Goal: Task Accomplishment & Management: Manage account settings

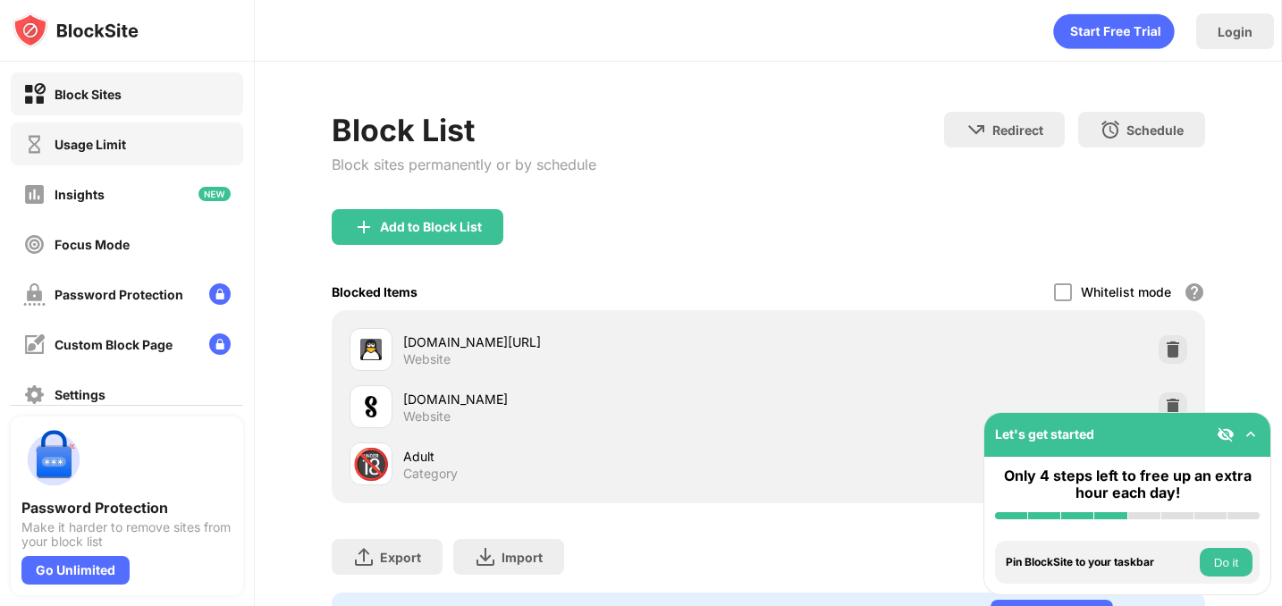
click at [172, 122] on div "Usage Limit" at bounding box center [127, 143] width 232 height 43
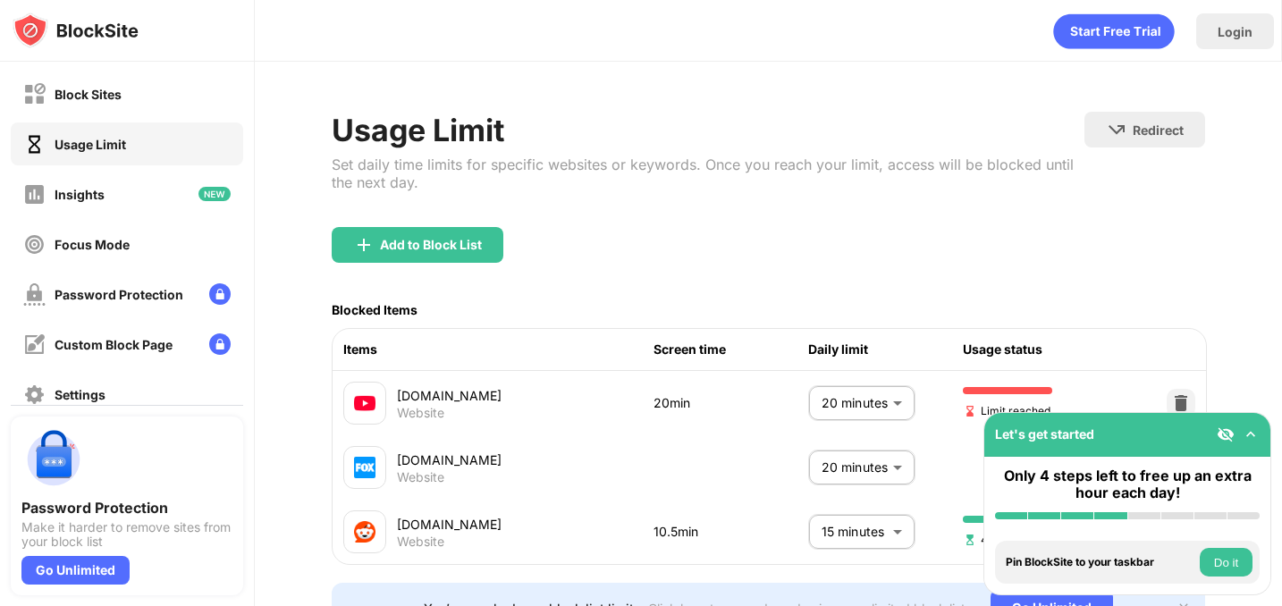
click at [873, 390] on body "Block Sites Usage Limit Insights Focus Mode Password Protection Custom Block Pa…" at bounding box center [641, 303] width 1282 height 606
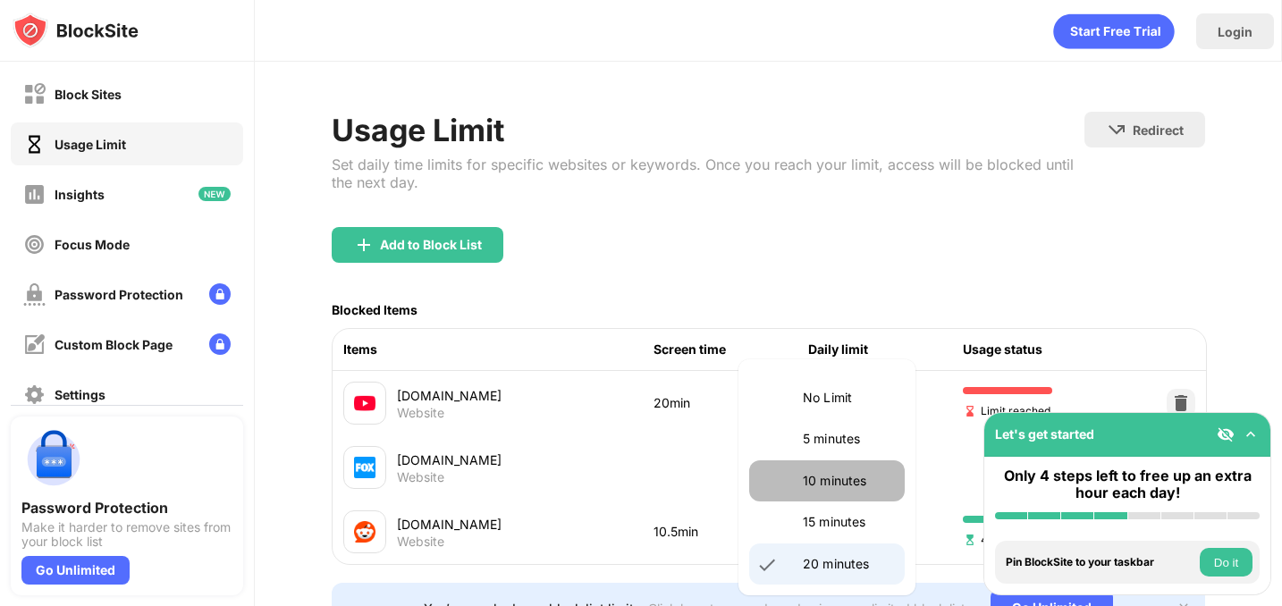
click at [830, 469] on li "10 minutes" at bounding box center [827, 480] width 156 height 41
type input "**"
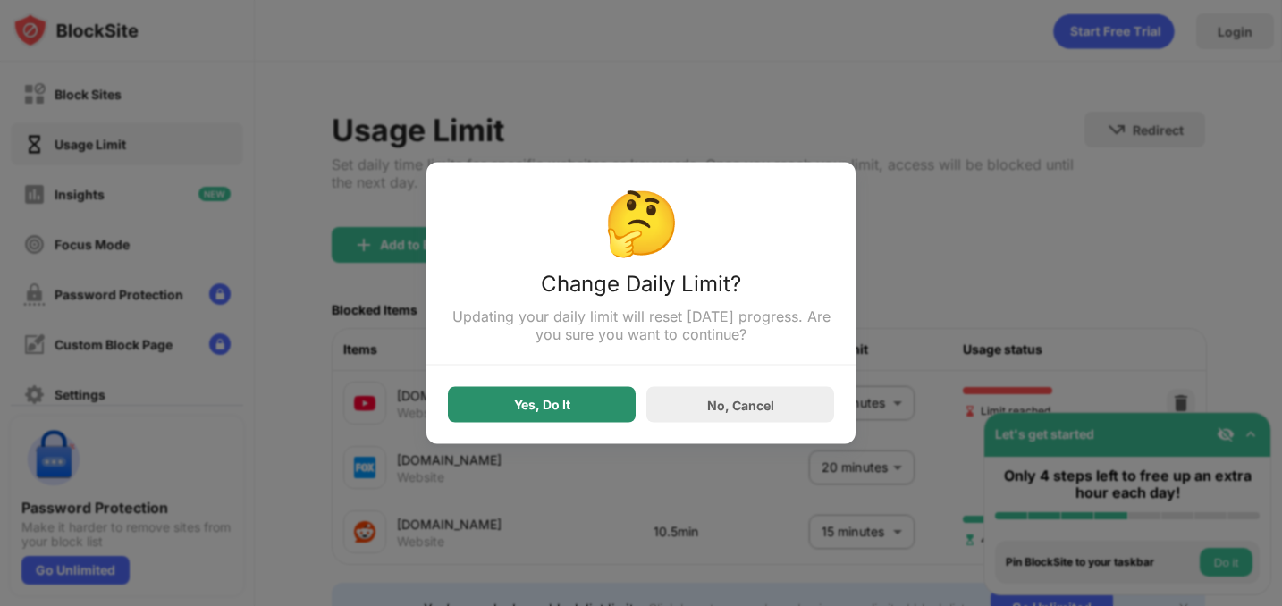
click at [603, 411] on div "Yes, Do It" at bounding box center [542, 405] width 188 height 36
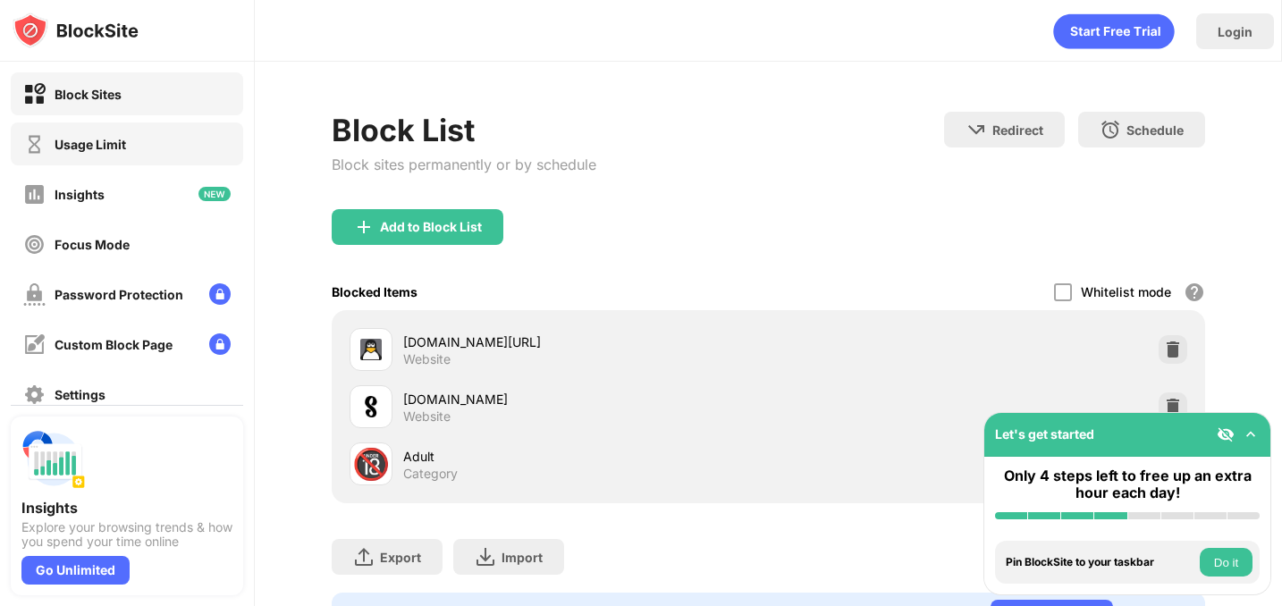
click at [158, 162] on div "Usage Limit" at bounding box center [127, 143] width 232 height 43
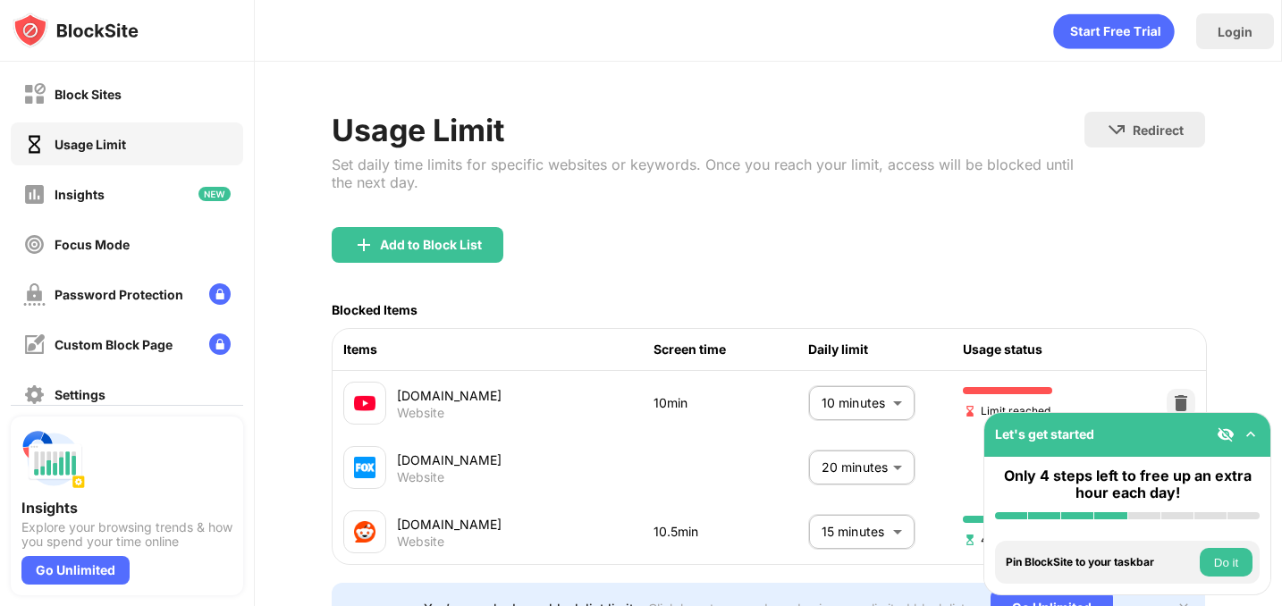
click at [892, 414] on body "Block Sites Usage Limit Insights Focus Mode Password Protection Custom Block Pa…" at bounding box center [641, 303] width 1282 height 606
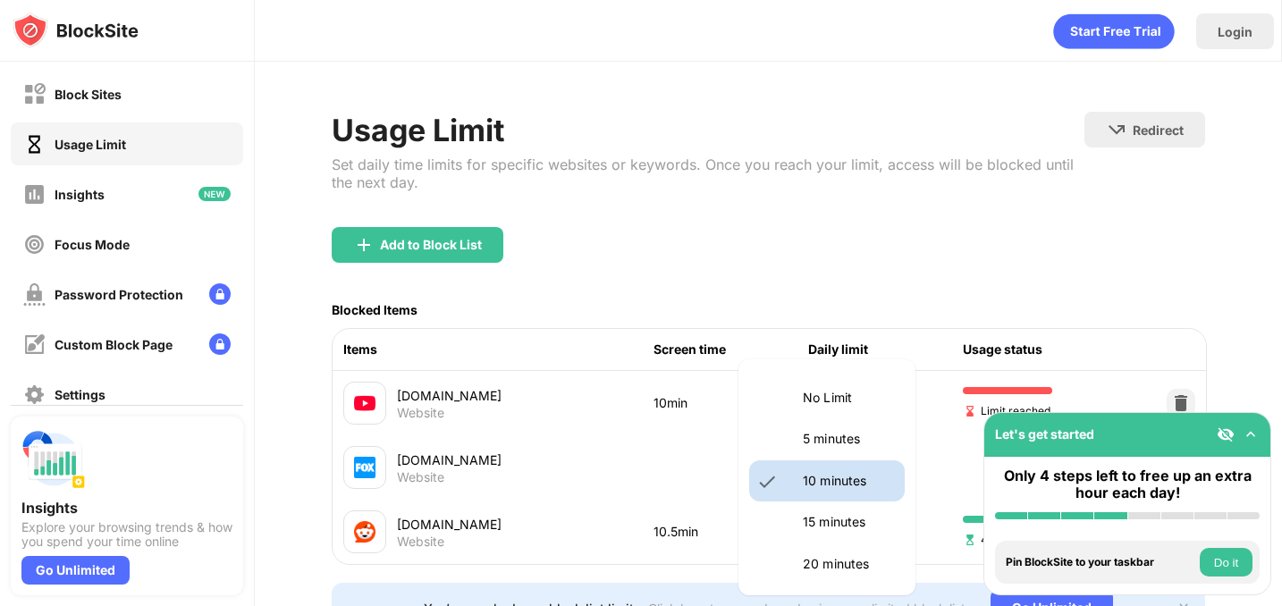
click at [853, 559] on p "20 minutes" at bounding box center [848, 564] width 91 height 20
type input "**"
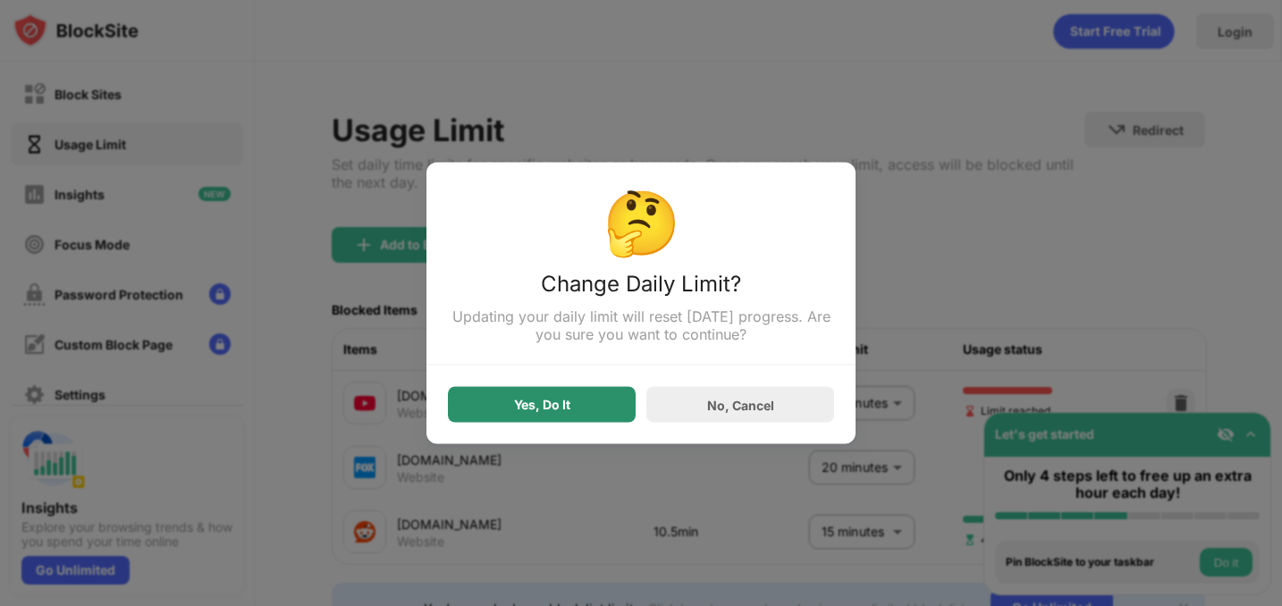
click at [537, 417] on div "Yes, Do It" at bounding box center [542, 405] width 188 height 36
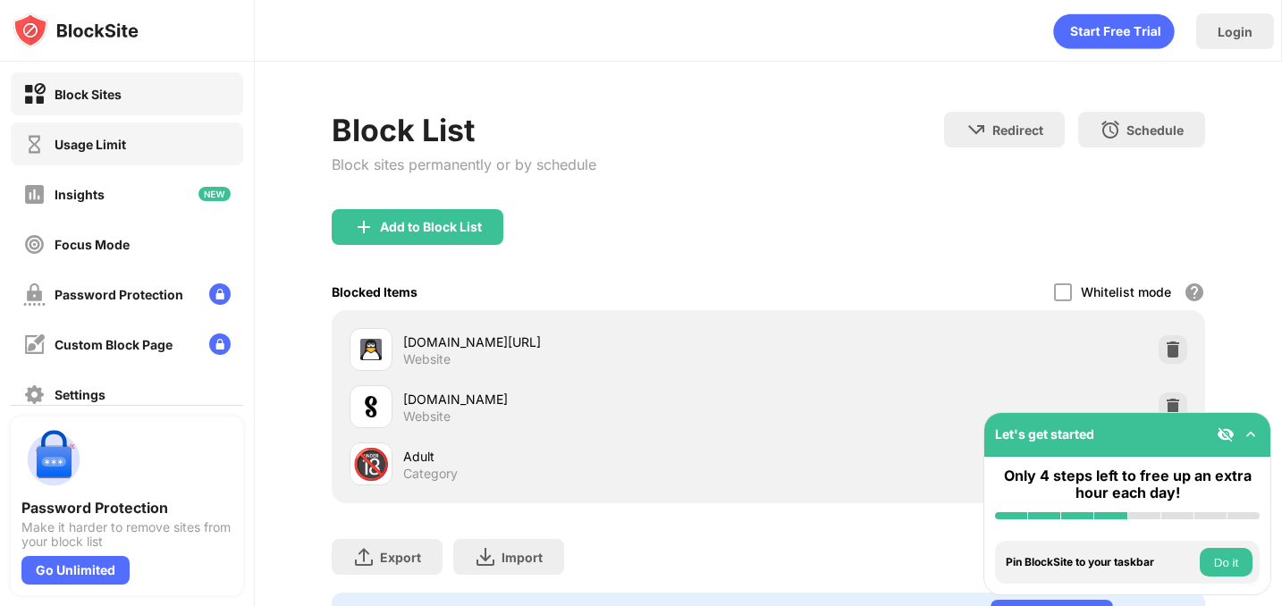
click at [215, 133] on div "Usage Limit" at bounding box center [127, 143] width 232 height 43
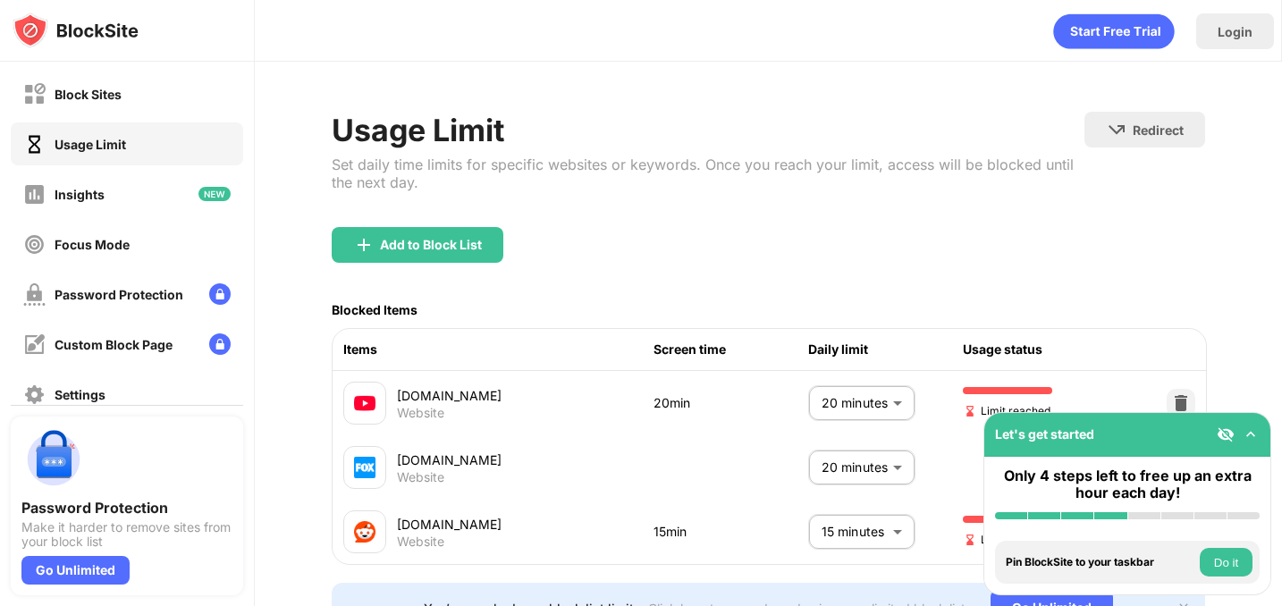
click at [837, 403] on body "Block Sites Usage Limit Insights Focus Mode Password Protection Custom Block Pa…" at bounding box center [641, 303] width 1282 height 606
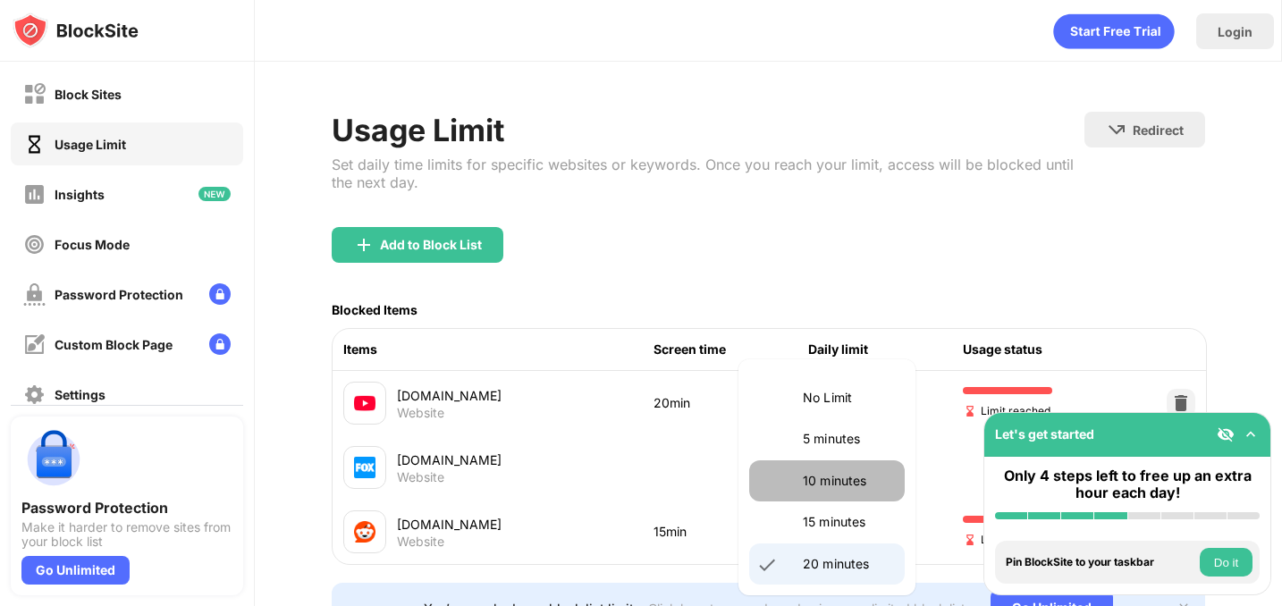
click at [841, 463] on li "10 minutes" at bounding box center [827, 480] width 156 height 41
type input "**"
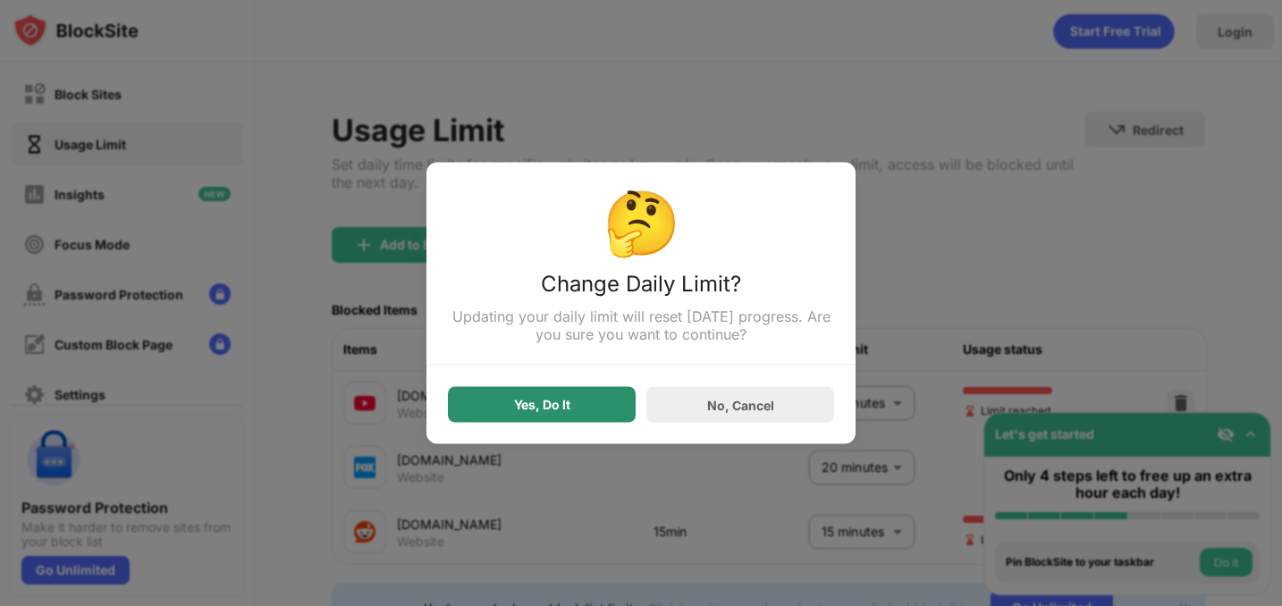
click at [555, 412] on div "Yes, Do It" at bounding box center [542, 405] width 56 height 14
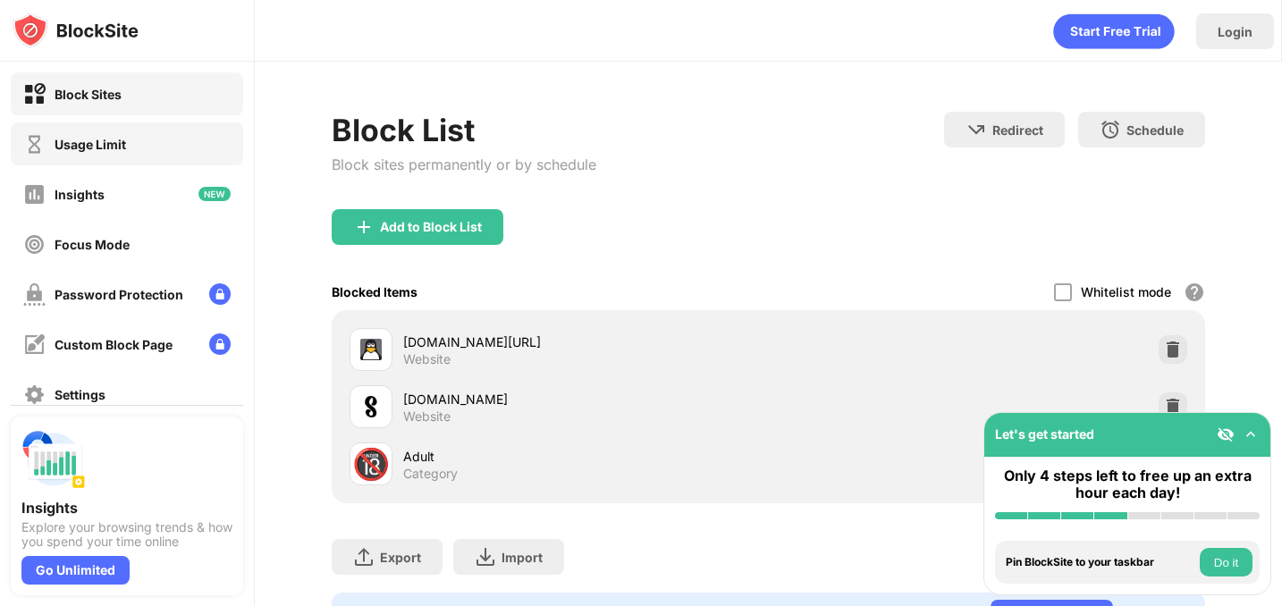
click at [160, 144] on div "Usage Limit" at bounding box center [127, 143] width 232 height 43
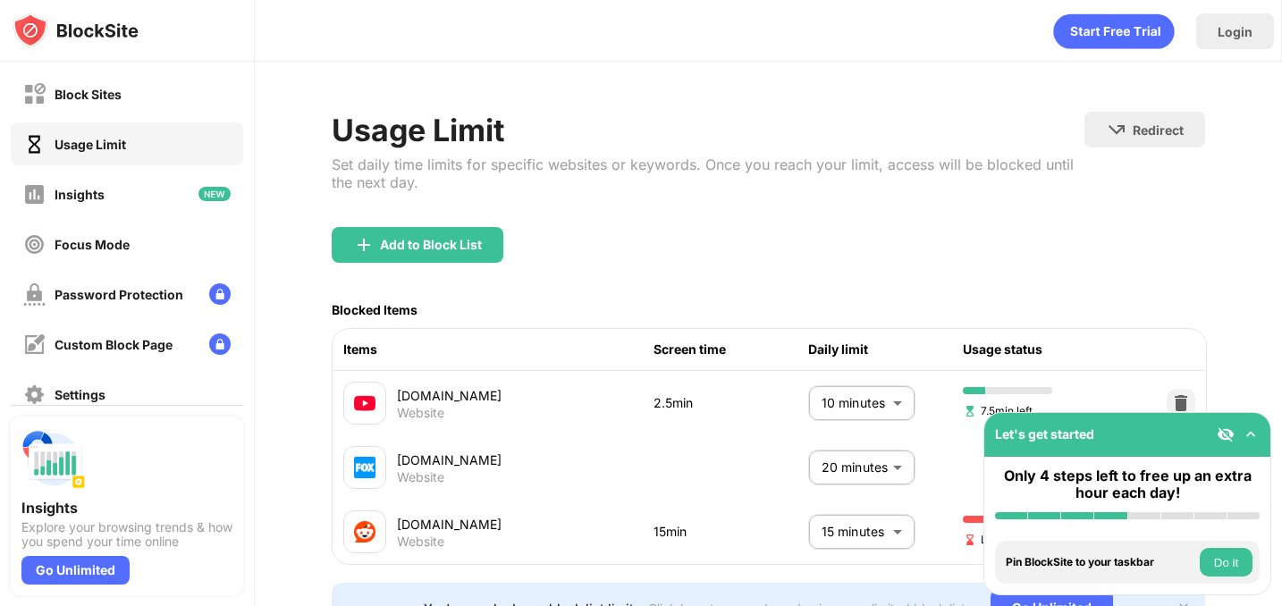
click at [840, 536] on body "Block Sites Usage Limit Insights Focus Mode Password Protection Custom Block Pa…" at bounding box center [641, 303] width 1282 height 606
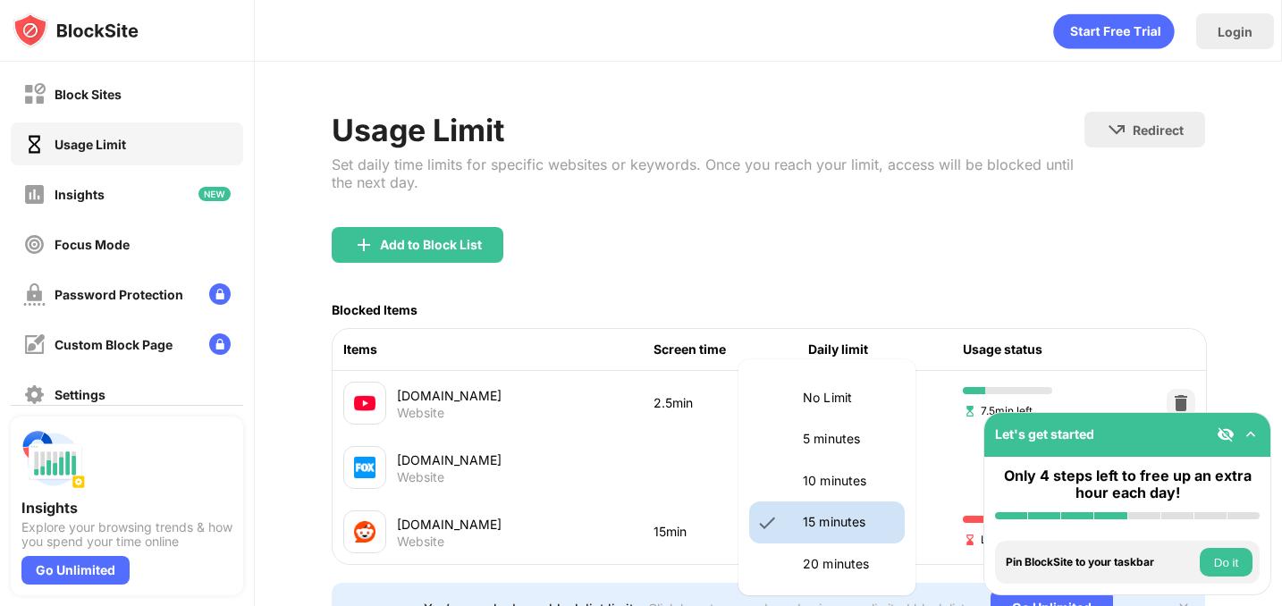
click at [839, 485] on p "10 minutes" at bounding box center [848, 481] width 91 height 20
type input "**"
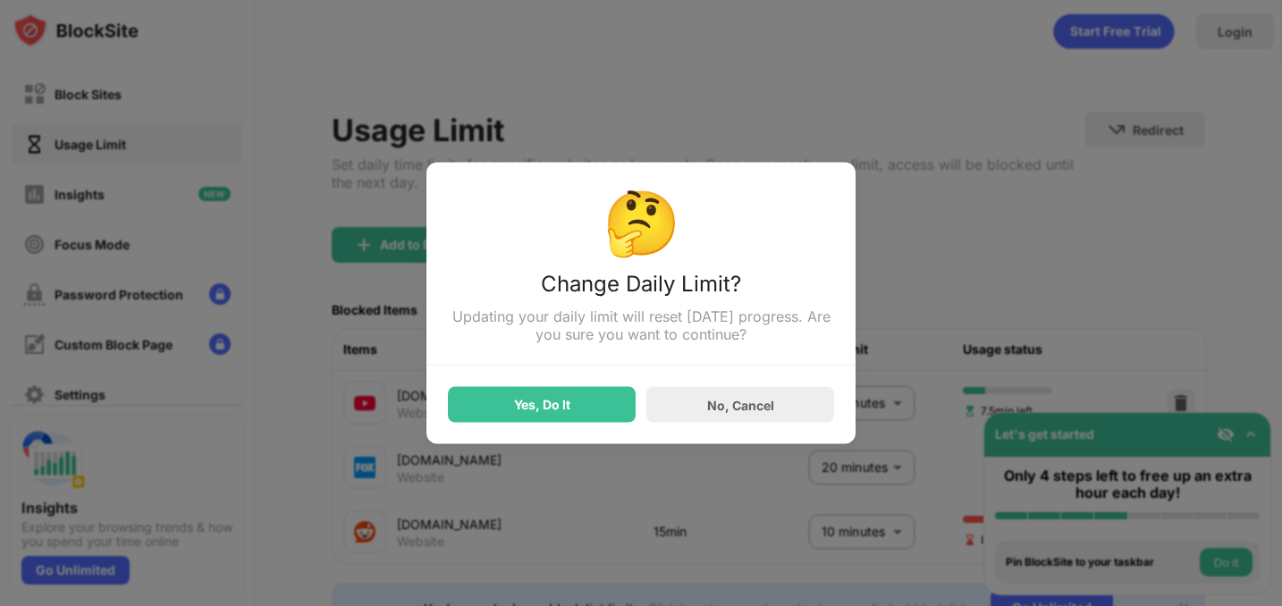
click at [585, 415] on div "Yes, Do It" at bounding box center [542, 405] width 188 height 36
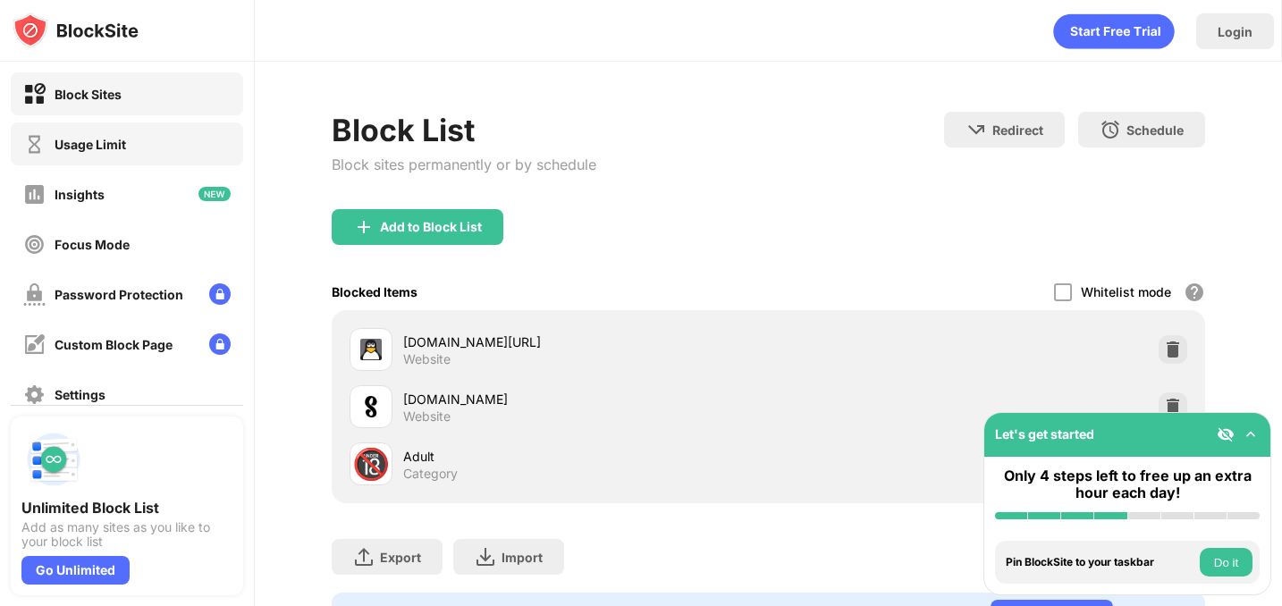
click at [200, 148] on div "Usage Limit" at bounding box center [127, 143] width 232 height 43
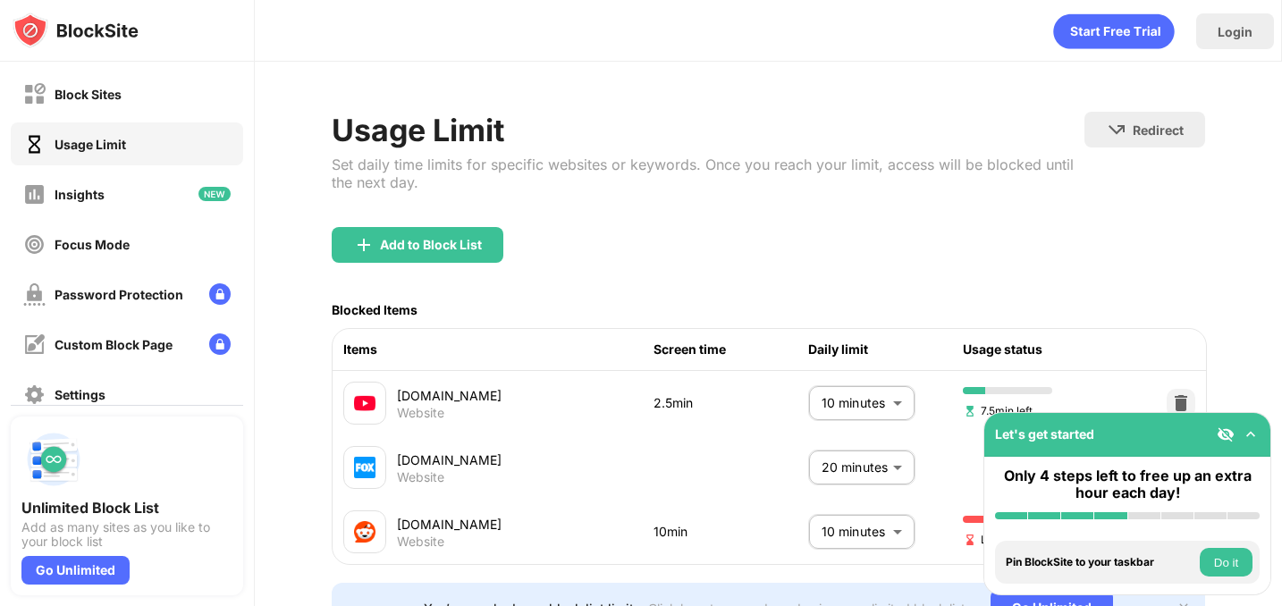
click at [869, 527] on body "Block Sites Usage Limit Insights Focus Mode Password Protection Custom Block Pa…" at bounding box center [641, 303] width 1282 height 606
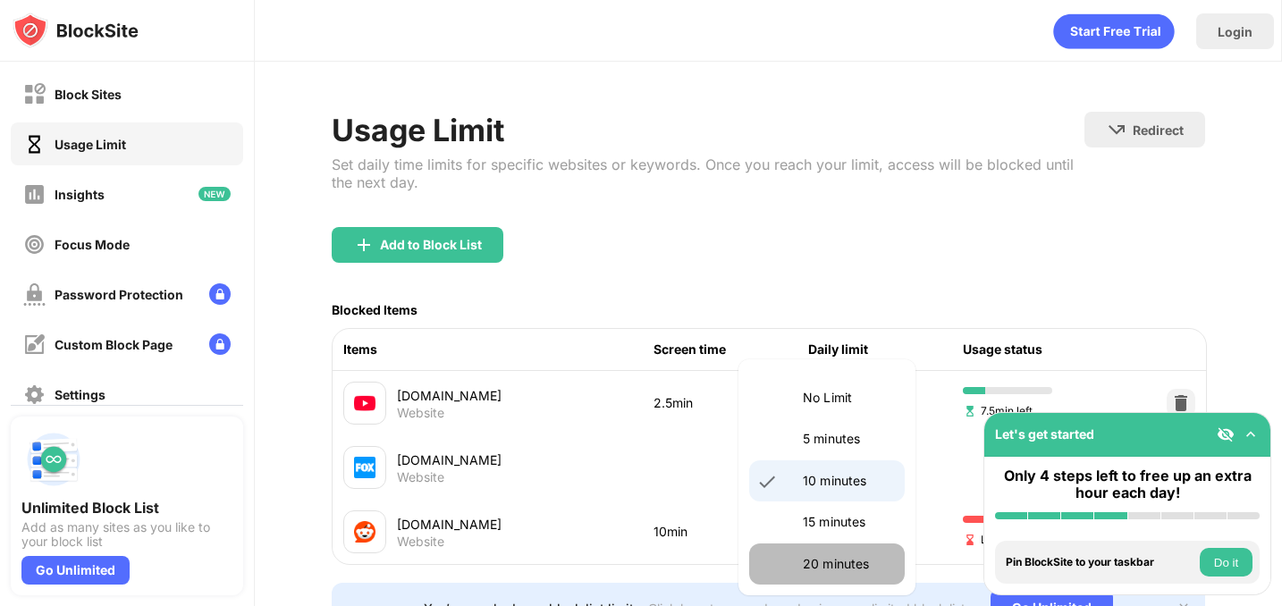
click at [839, 556] on p "20 minutes" at bounding box center [848, 564] width 91 height 20
type input "**"
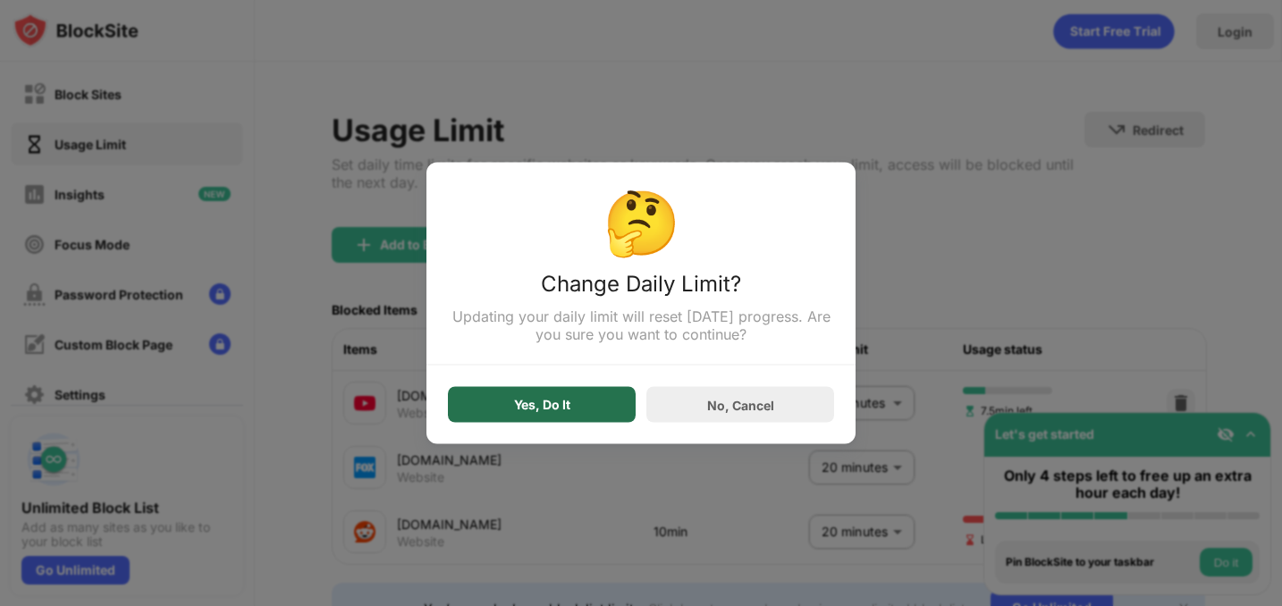
click at [587, 404] on div "Yes, Do It" at bounding box center [542, 405] width 188 height 36
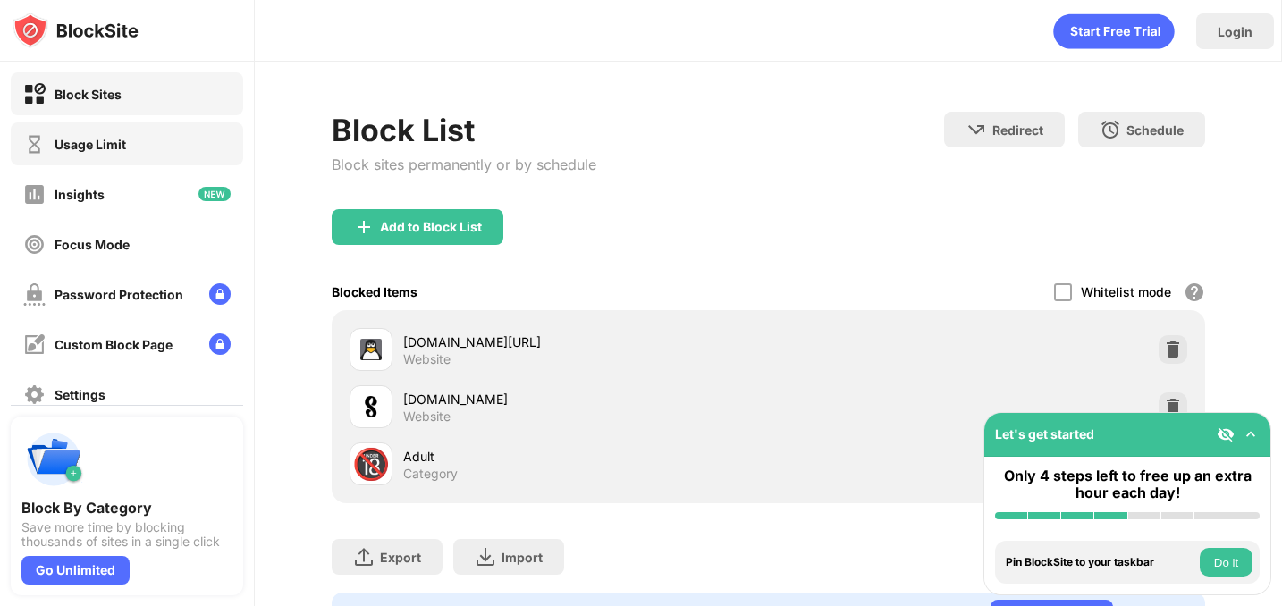
click at [189, 140] on div "Usage Limit" at bounding box center [127, 143] width 232 height 43
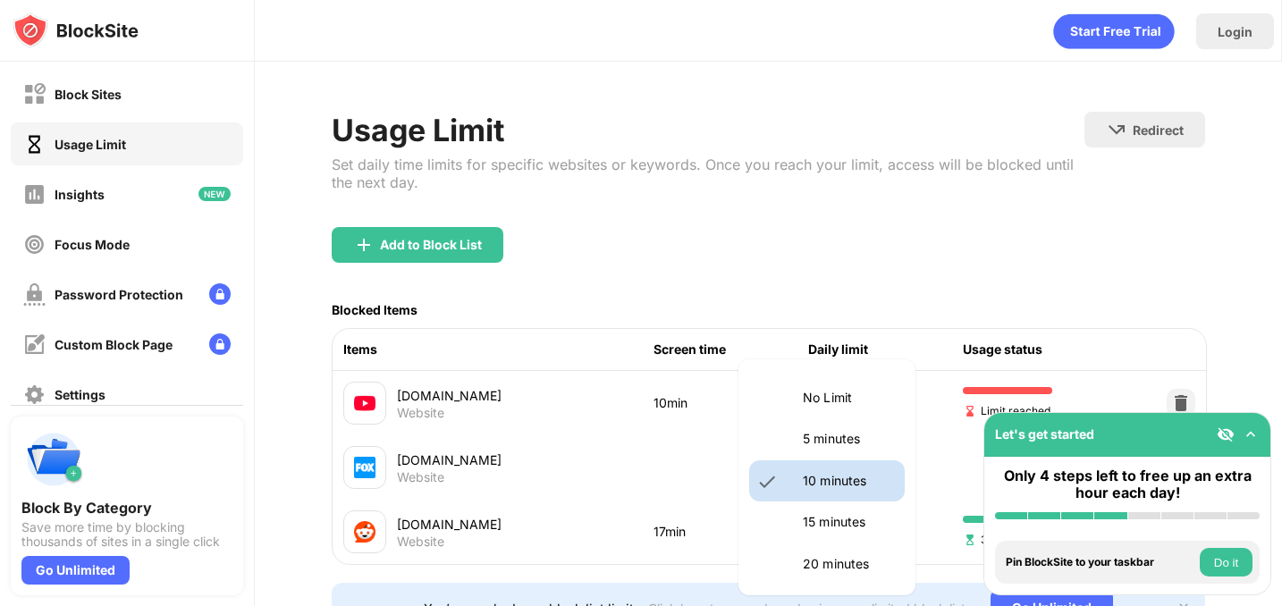
click at [818, 407] on body "Block Sites Usage Limit Insights Focus Mode Password Protection Custom Block Pa…" at bounding box center [641, 303] width 1282 height 606
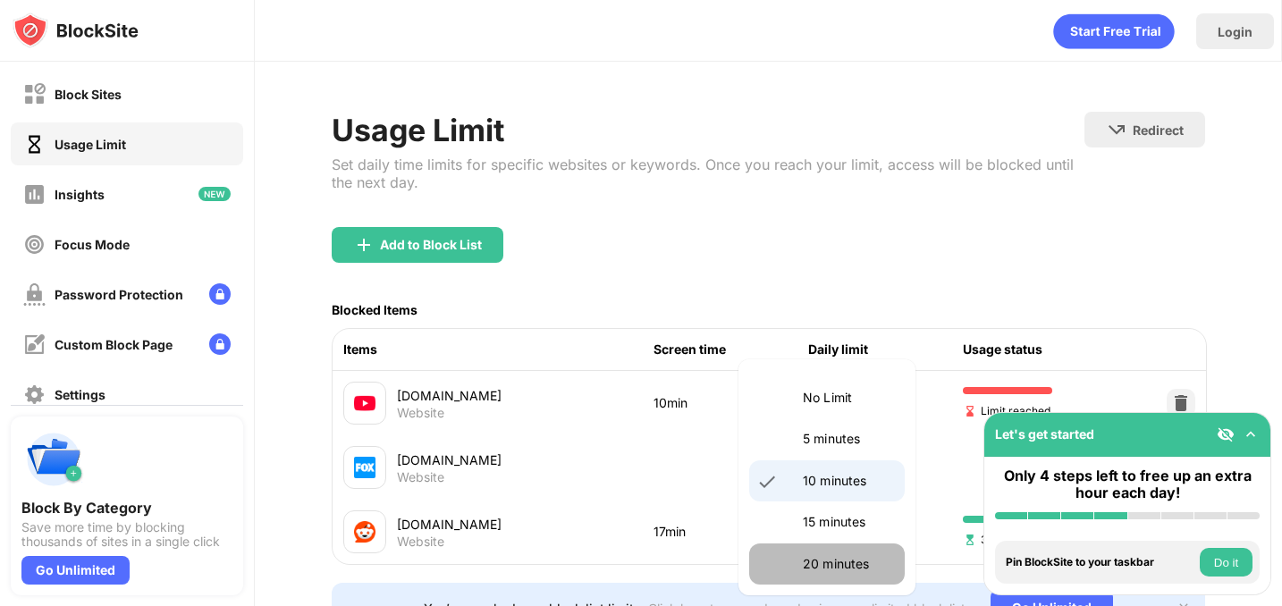
click at [823, 558] on p "20 minutes" at bounding box center [848, 564] width 91 height 20
type input "**"
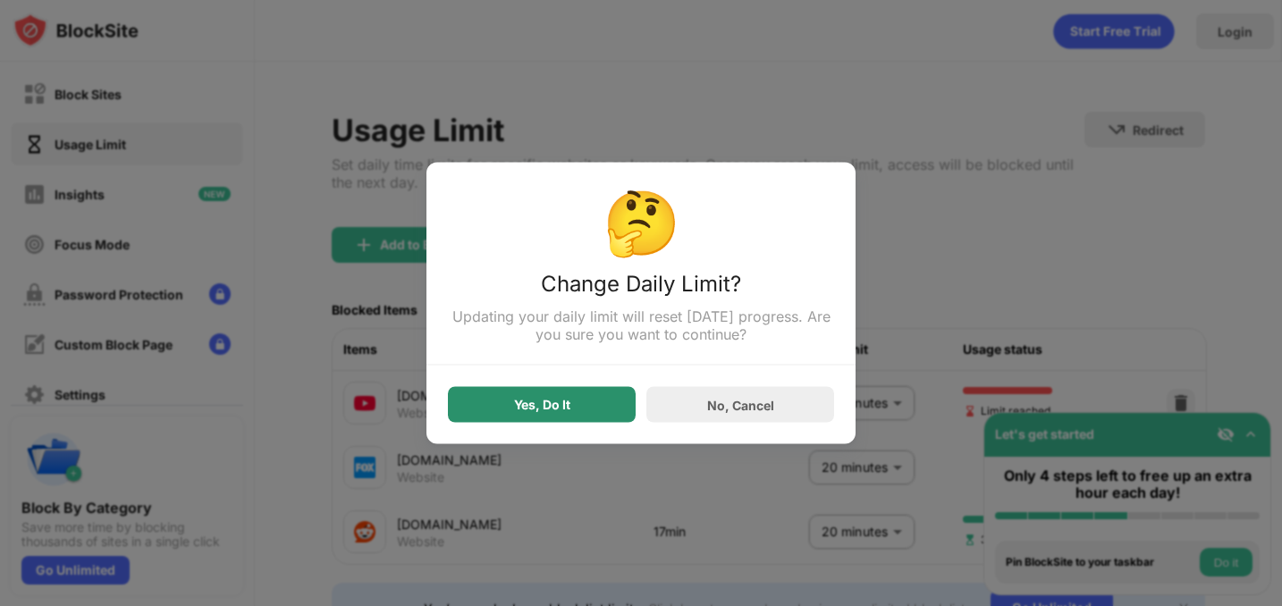
click at [584, 412] on div "Yes, Do It" at bounding box center [542, 405] width 188 height 36
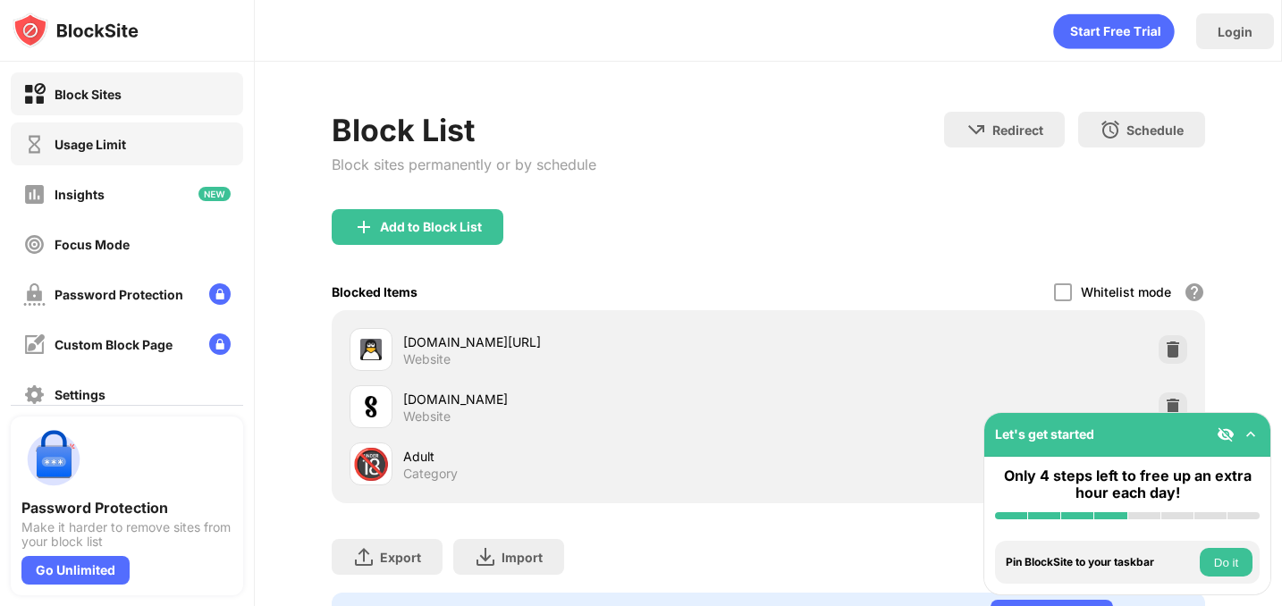
click at [184, 149] on div "Usage Limit" at bounding box center [127, 143] width 232 height 43
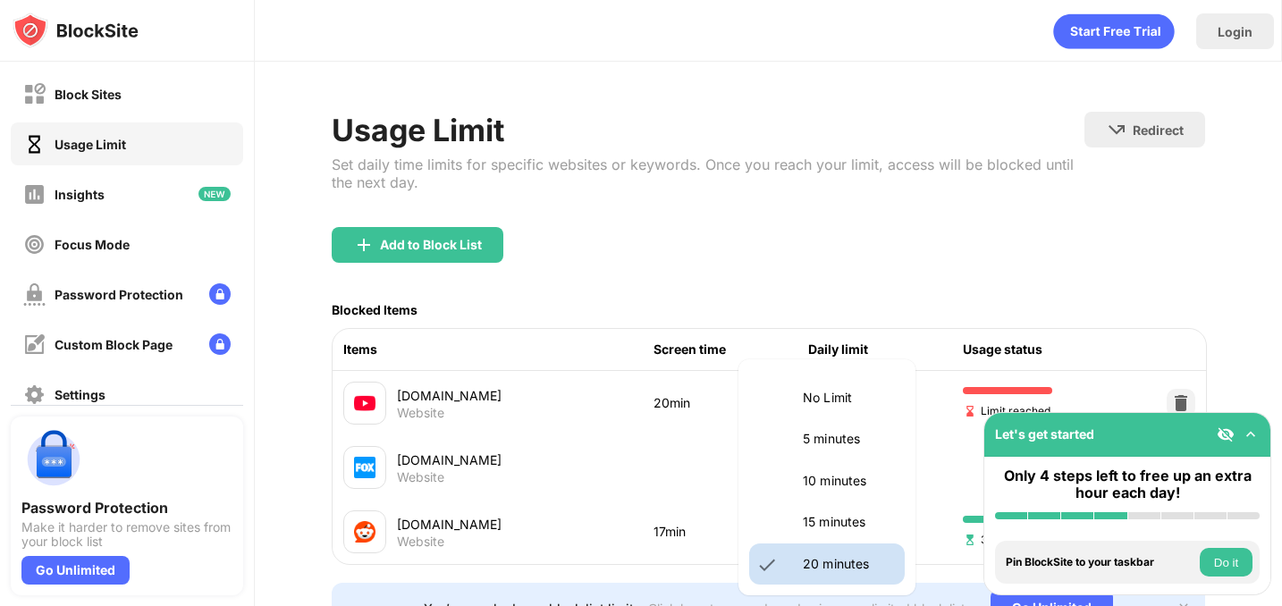
click at [827, 388] on body "Block Sites Usage Limit Insights Focus Mode Password Protection Custom Block Pa…" at bounding box center [641, 303] width 1282 height 606
click at [833, 471] on p "10 minutes" at bounding box center [848, 481] width 91 height 20
type input "**"
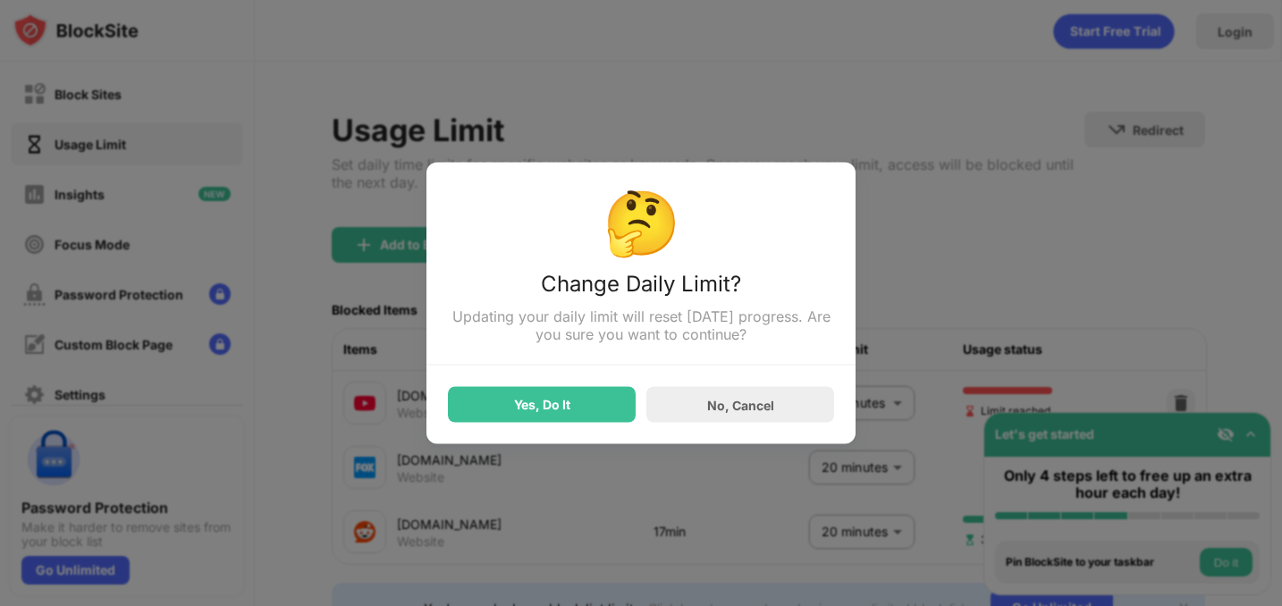
click at [605, 426] on div "🤔 Change Daily Limit? Updating your daily limit will reset today’s progress. Ar…" at bounding box center [640, 304] width 429 height 282
click at [571, 396] on div "Yes, Do It" at bounding box center [542, 405] width 188 height 36
